Goal: Information Seeking & Learning: Learn about a topic

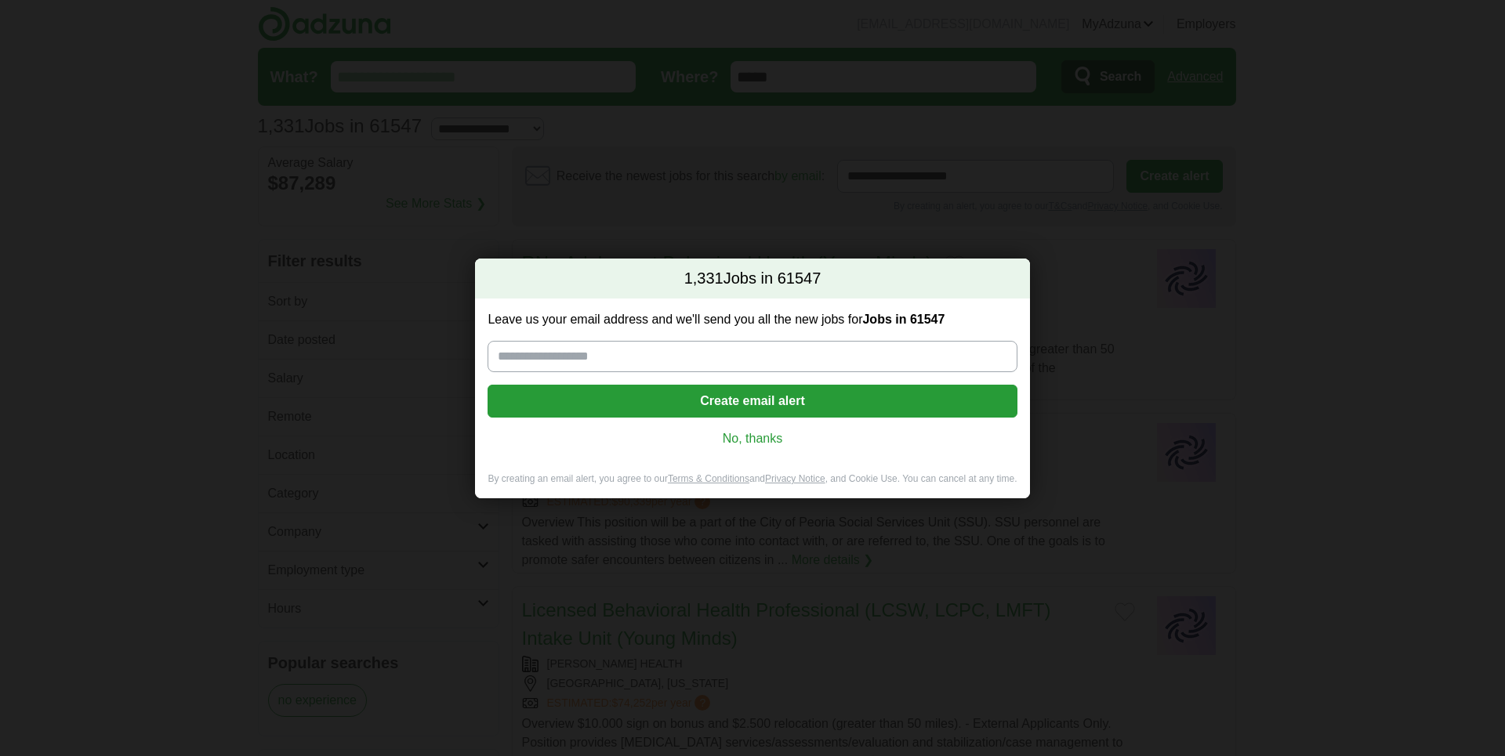
click at [595, 364] on input "Leave us your email address and we'll send you all the new jobs for Jobs in 615…" at bounding box center [751, 356] width 529 height 31
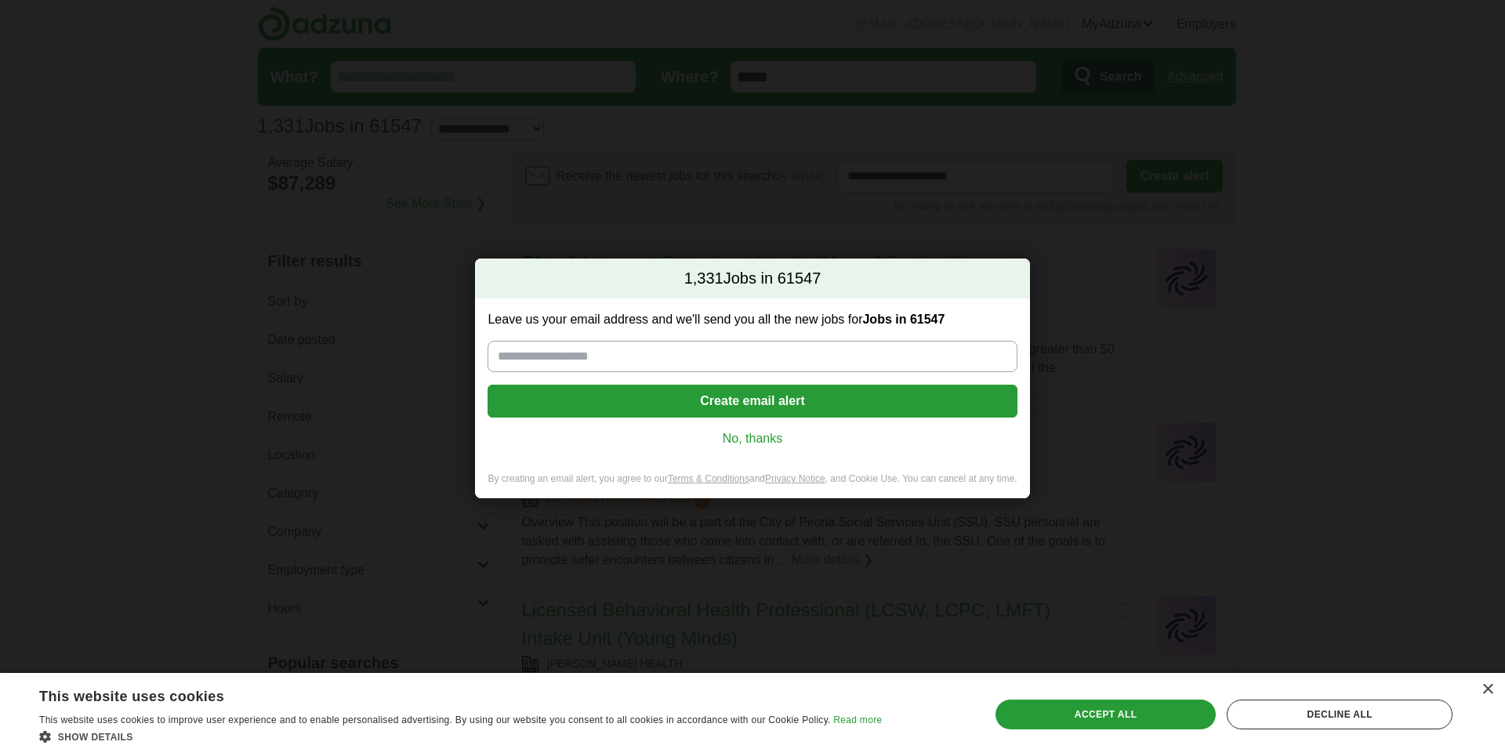
click at [754, 435] on link "No, thanks" at bounding box center [752, 438] width 504 height 17
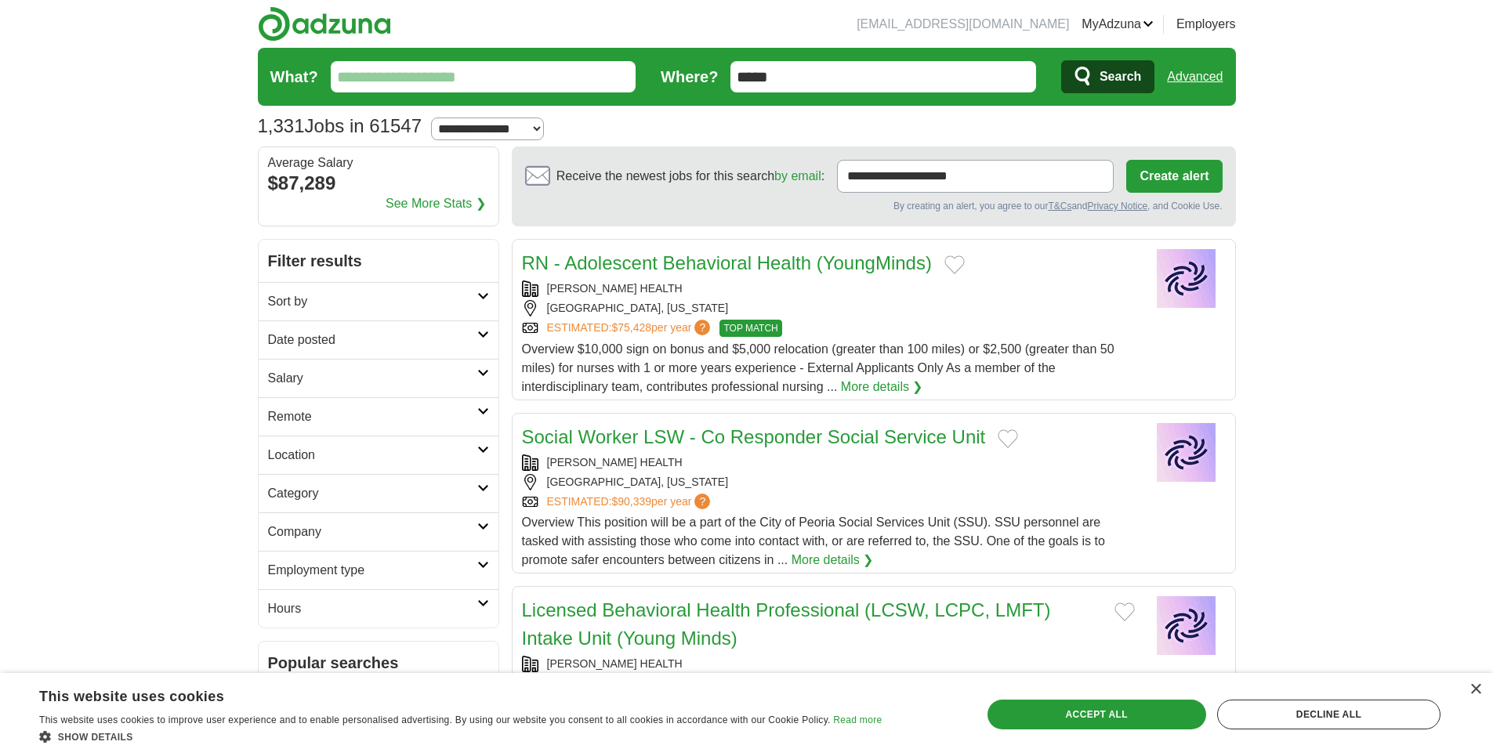
click at [462, 71] on input "What?" at bounding box center [484, 76] width 306 height 31
type input "*******"
drag, startPoint x: 1109, startPoint y: 69, endPoint x: 1140, endPoint y: 99, distance: 43.2
click at [1109, 70] on span "Search" at bounding box center [1121, 76] width 42 height 31
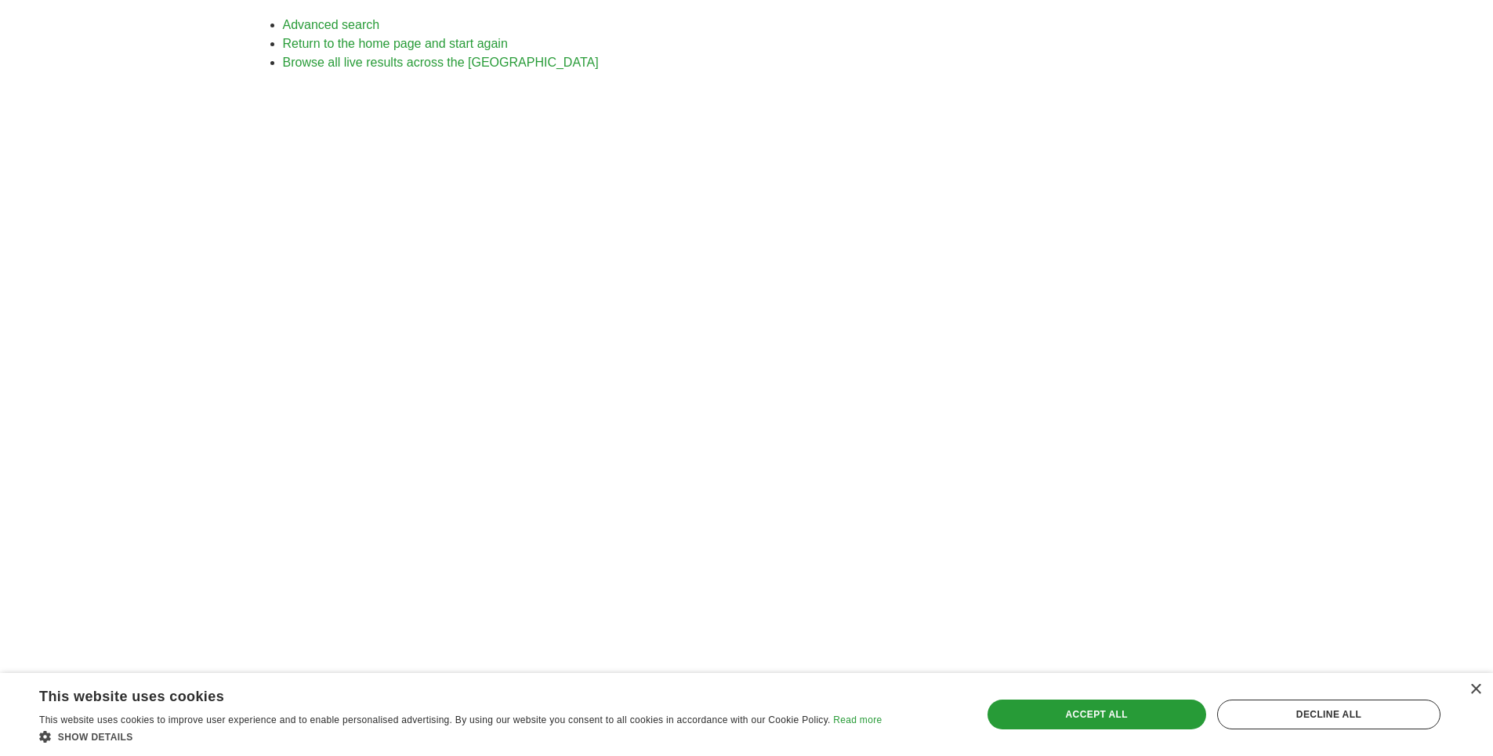
scroll to position [211, 0]
